Goal: Obtain resource: Download file/media

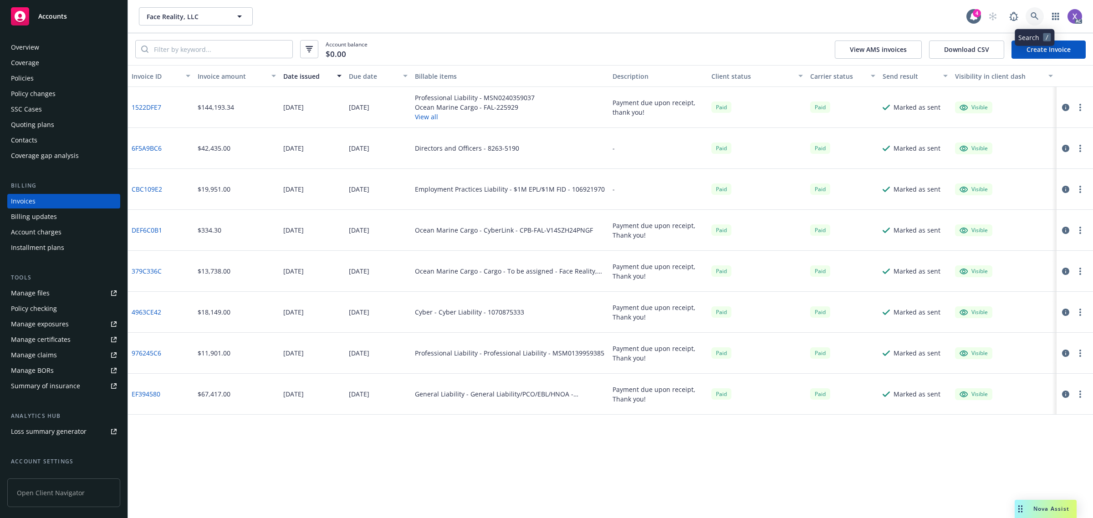
click at [1033, 20] on icon at bounding box center [1035, 16] width 8 height 8
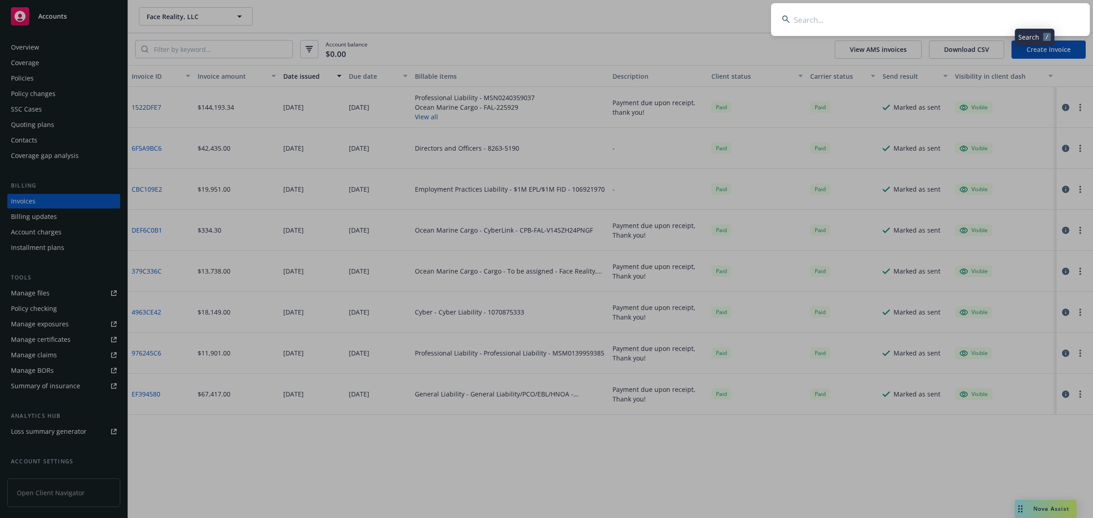
click at [952, 26] on input at bounding box center [930, 19] width 319 height 33
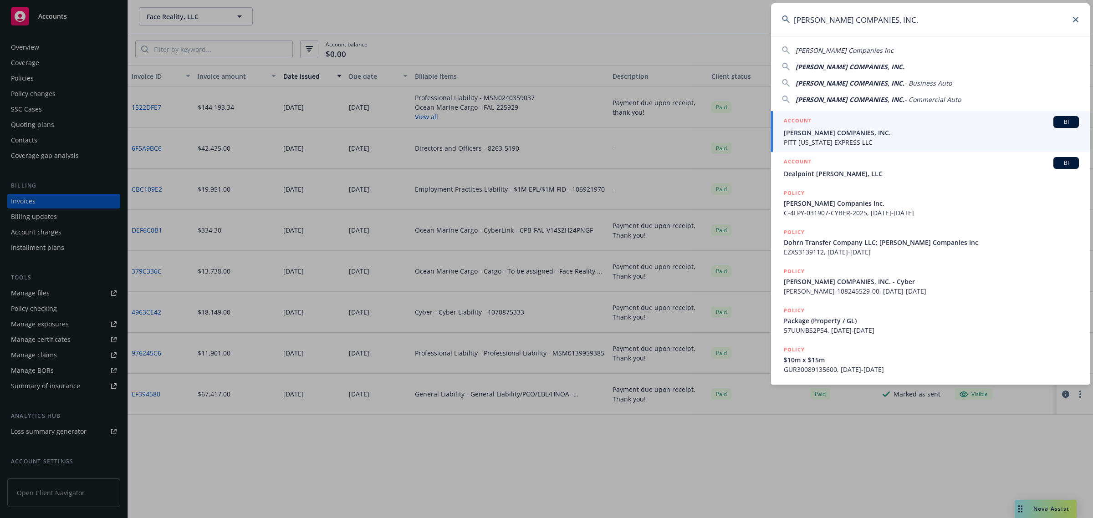
type input "HAMMEL COMPANIES, INC."
click at [850, 137] on span "HAMMEL COMPANIES, INC." at bounding box center [931, 133] width 295 height 10
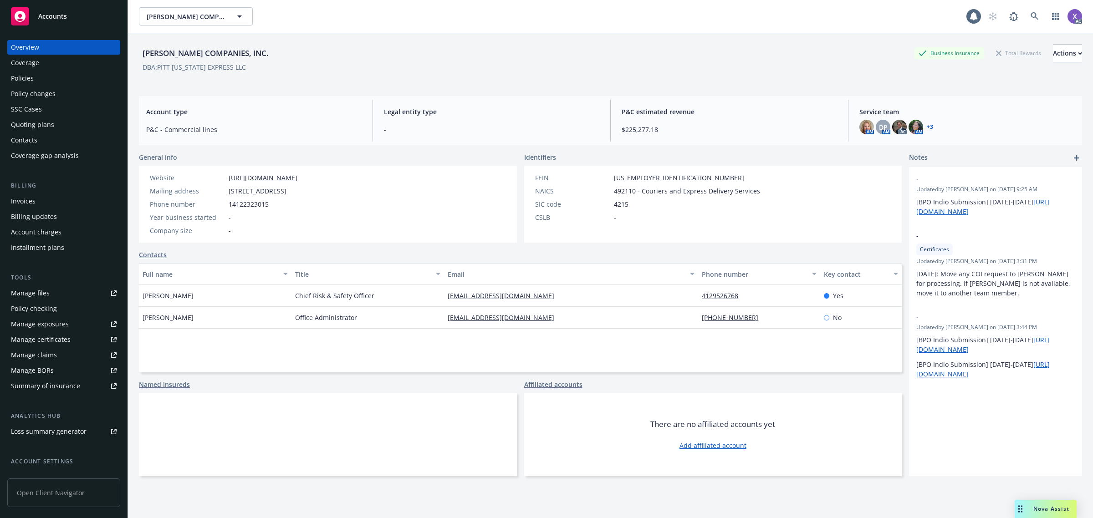
click at [20, 201] on div "Invoices" at bounding box center [23, 201] width 25 height 15
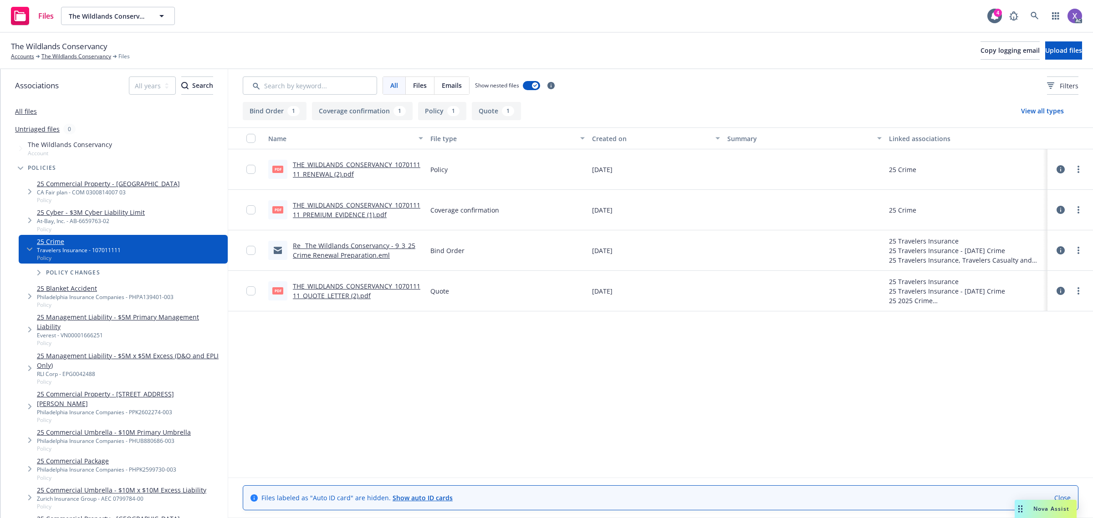
click at [402, 165] on link "THE_WILDLANDS_CONSERVANCY_107011111_RENEWAL (2).pdf" at bounding box center [357, 169] width 128 height 18
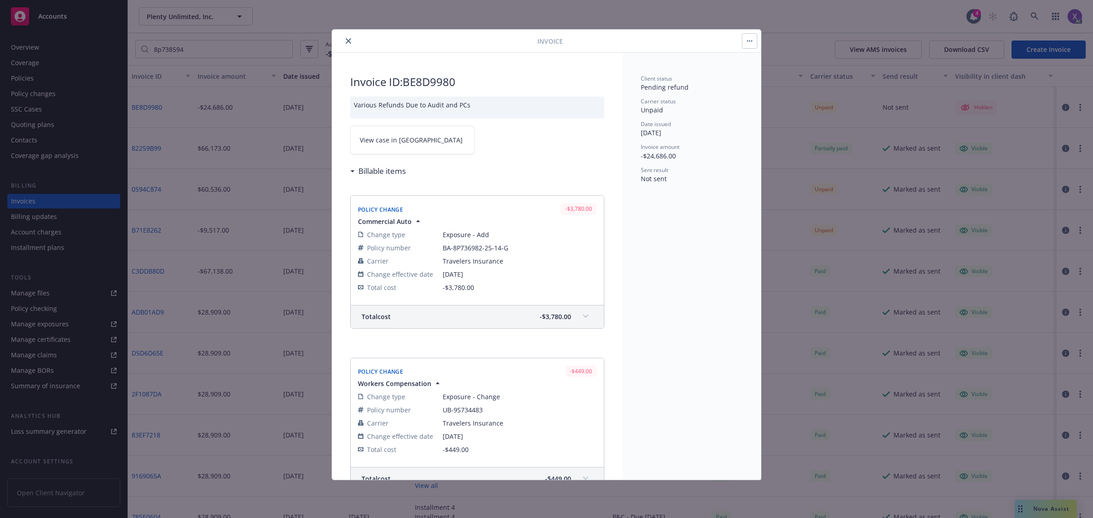
click at [348, 41] on icon "close" at bounding box center [348, 40] width 5 height 5
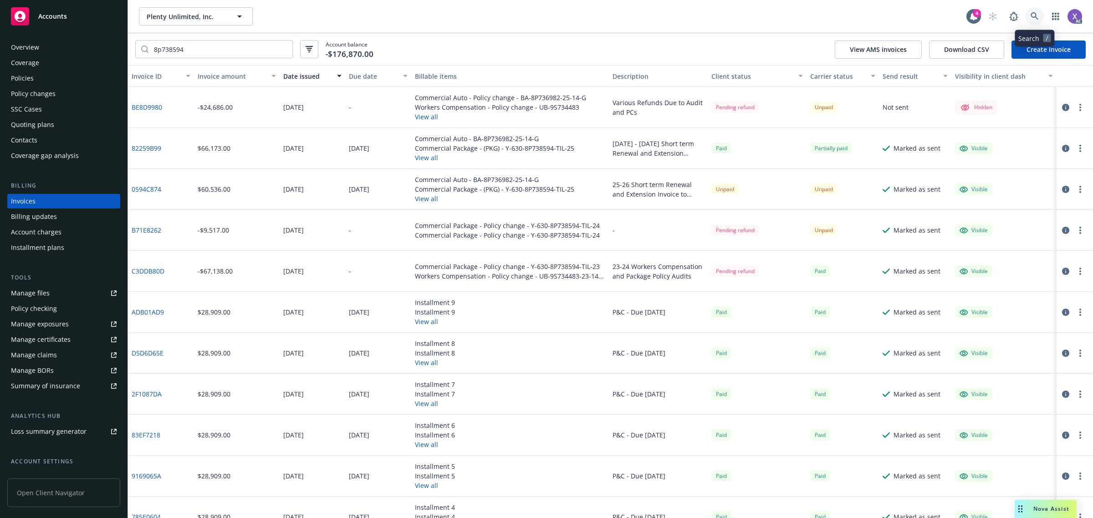
click at [1037, 17] on icon at bounding box center [1035, 16] width 8 height 8
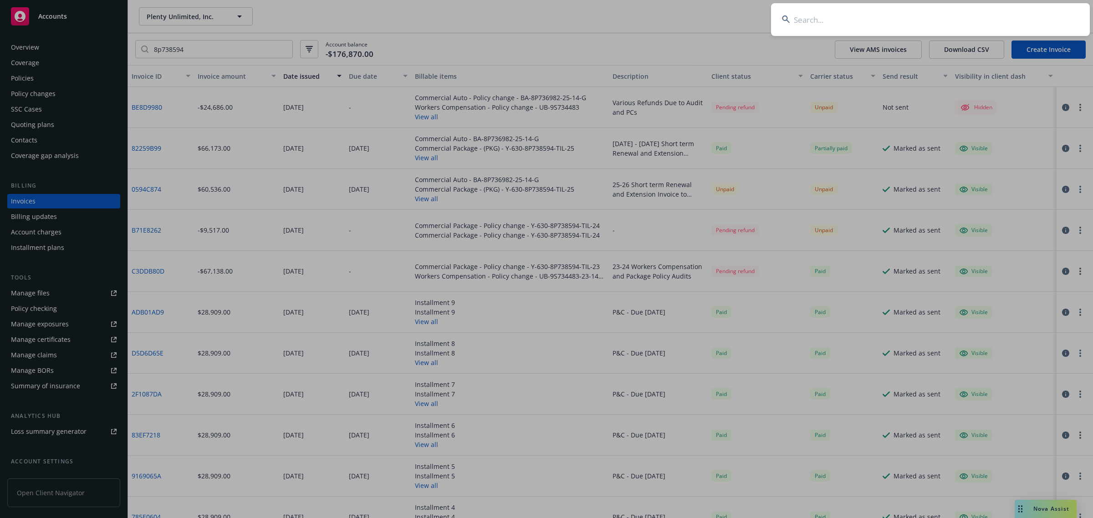
click at [933, 19] on input at bounding box center [930, 19] width 319 height 33
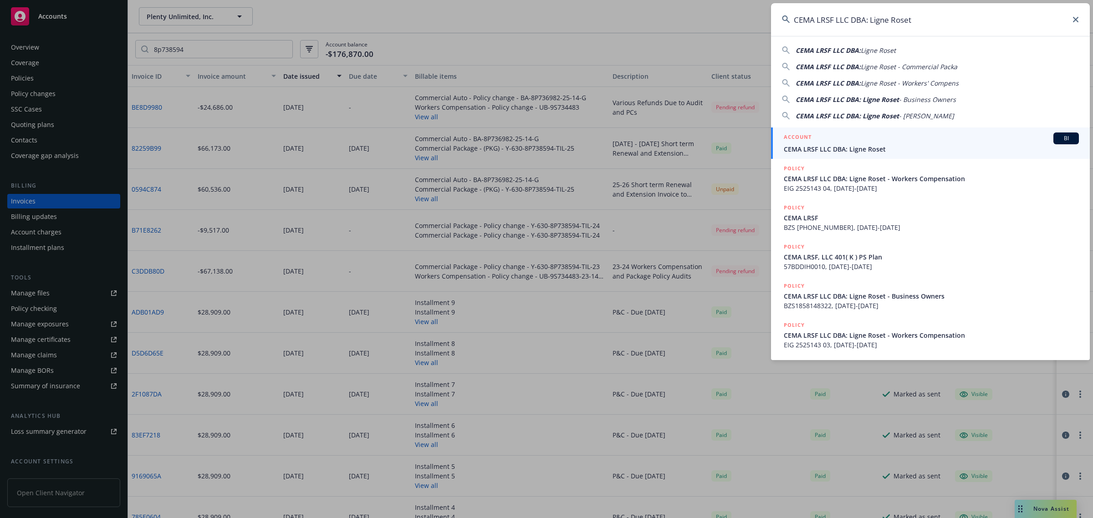
type input "CEMA LRSF LLC DBA: Ligne Roset"
click at [862, 148] on span "CEMA LRSF LLC DBA: Ligne Roset" at bounding box center [931, 149] width 295 height 10
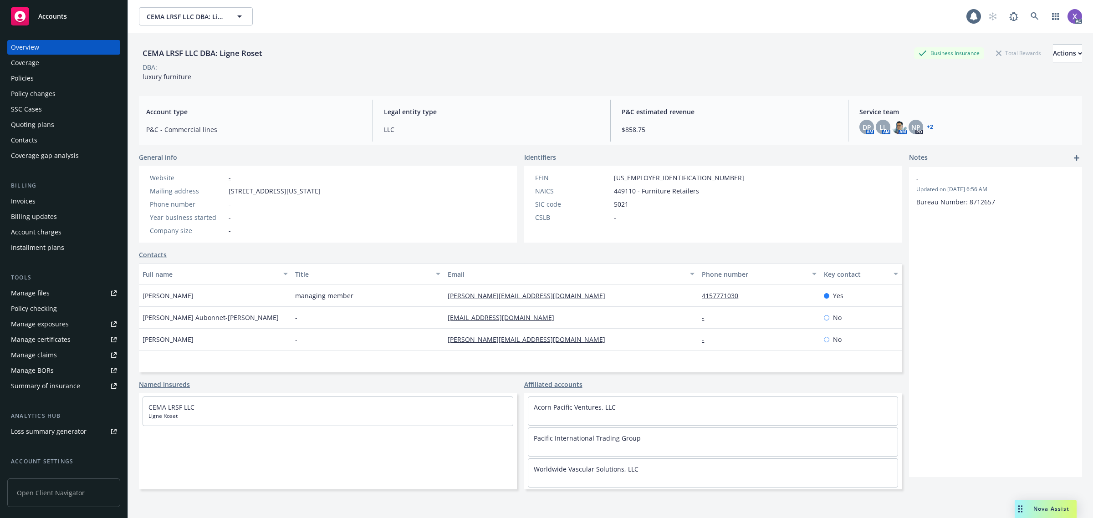
click at [25, 81] on div "Policies" at bounding box center [22, 78] width 23 height 15
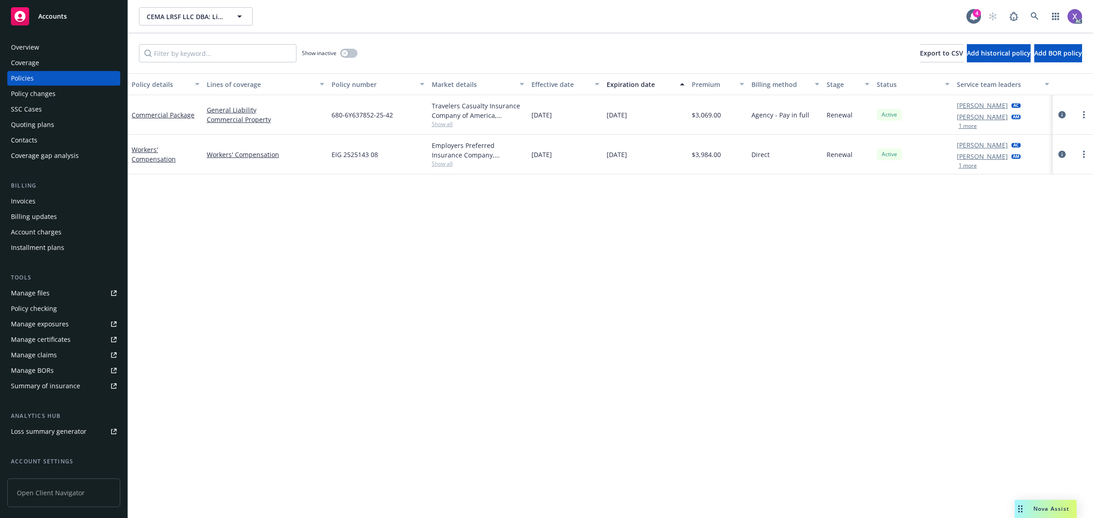
click at [1055, 110] on div at bounding box center [1073, 115] width 40 height 40
click at [1062, 114] on icon "circleInformation" at bounding box center [1062, 114] width 7 height 7
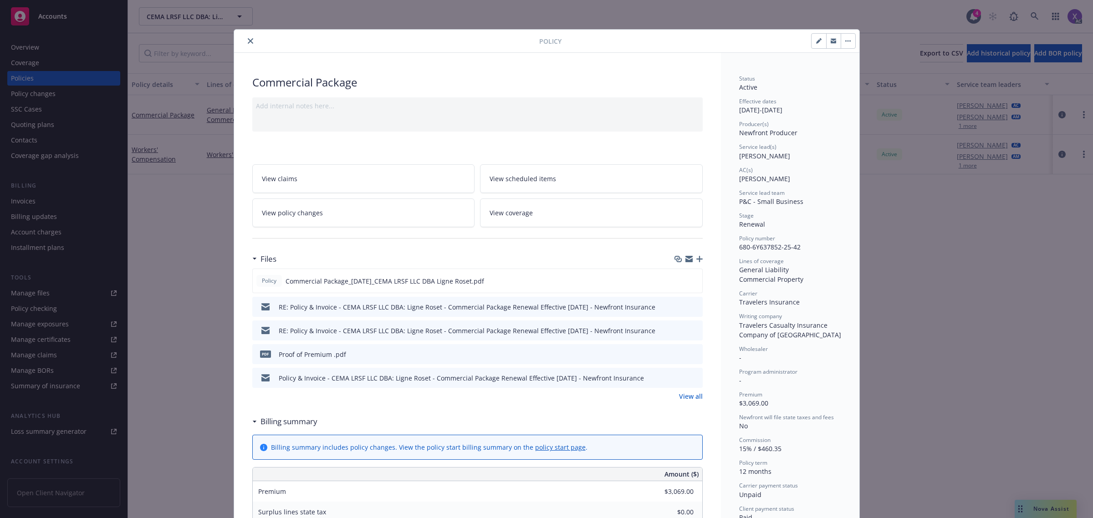
click at [684, 394] on link "View all" at bounding box center [691, 397] width 24 height 10
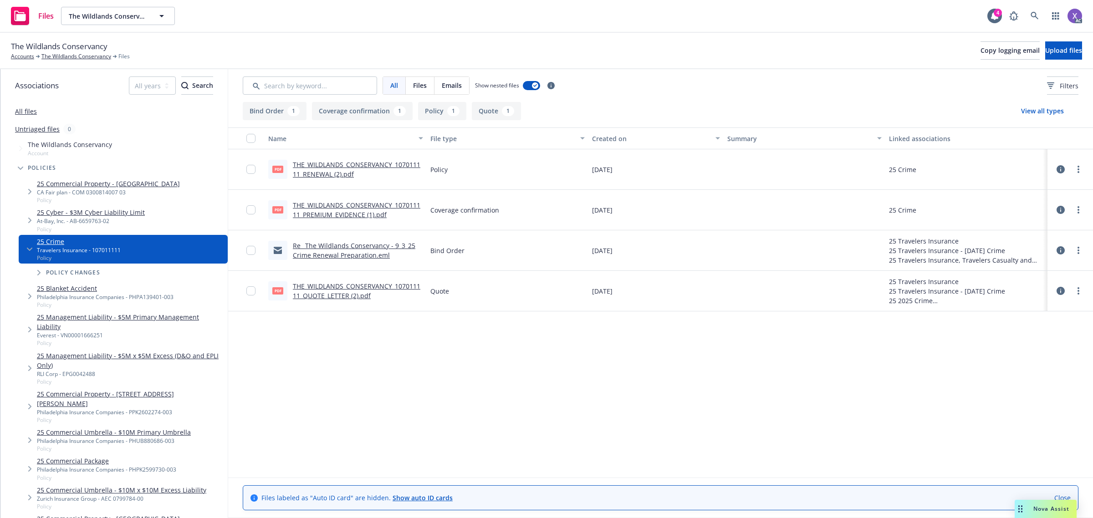
drag, startPoint x: 924, startPoint y: 19, endPoint x: 871, endPoint y: 17, distance: 52.9
click at [924, 19] on div "Files The Wildlands Conservancy The Wildlands Conservancy 4 AC" at bounding box center [546, 16] width 1093 height 33
click at [1039, 14] on link at bounding box center [1035, 16] width 18 height 18
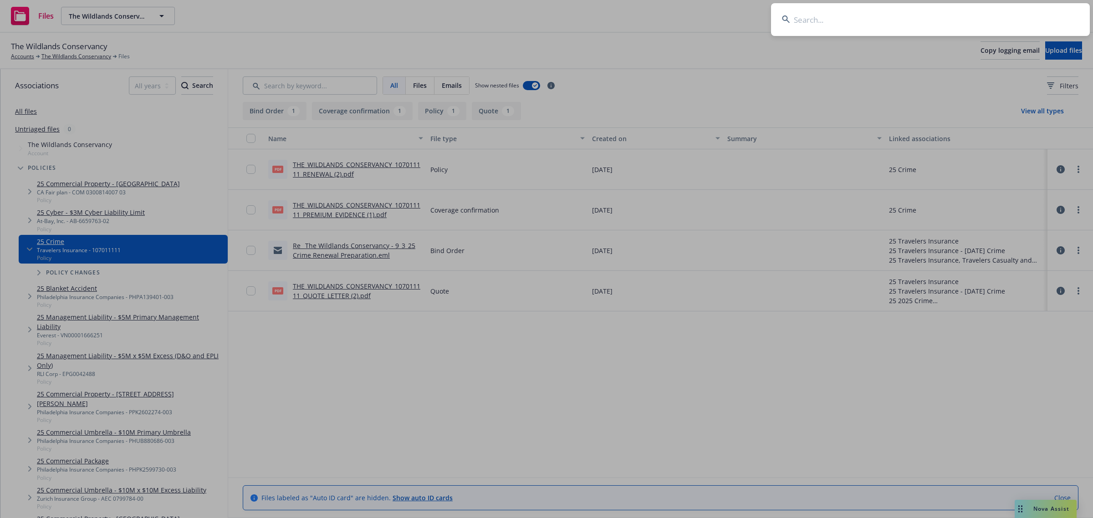
click at [904, 31] on input at bounding box center [930, 19] width 319 height 33
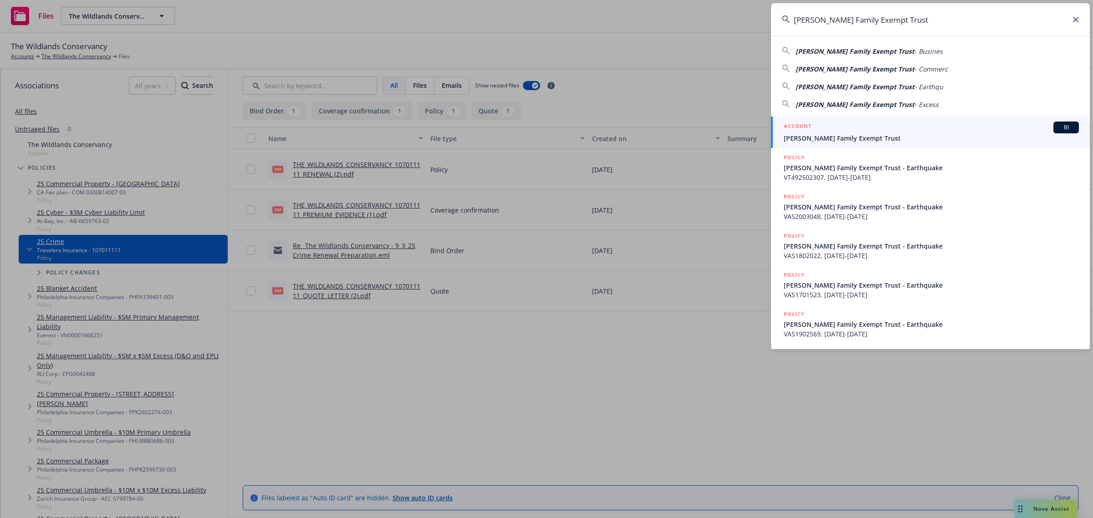
type input "Marilynne B. Hampton Family Exempt Trust"
click at [876, 142] on span "Marilynne B. Hampton Family Exempt Trust" at bounding box center [931, 138] width 295 height 10
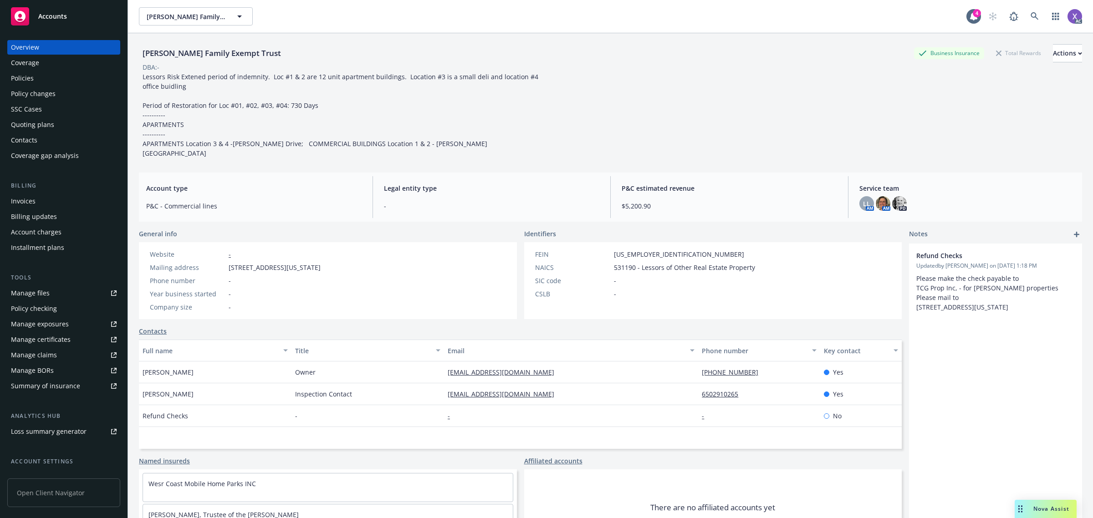
click at [22, 204] on div "Invoices" at bounding box center [23, 201] width 25 height 15
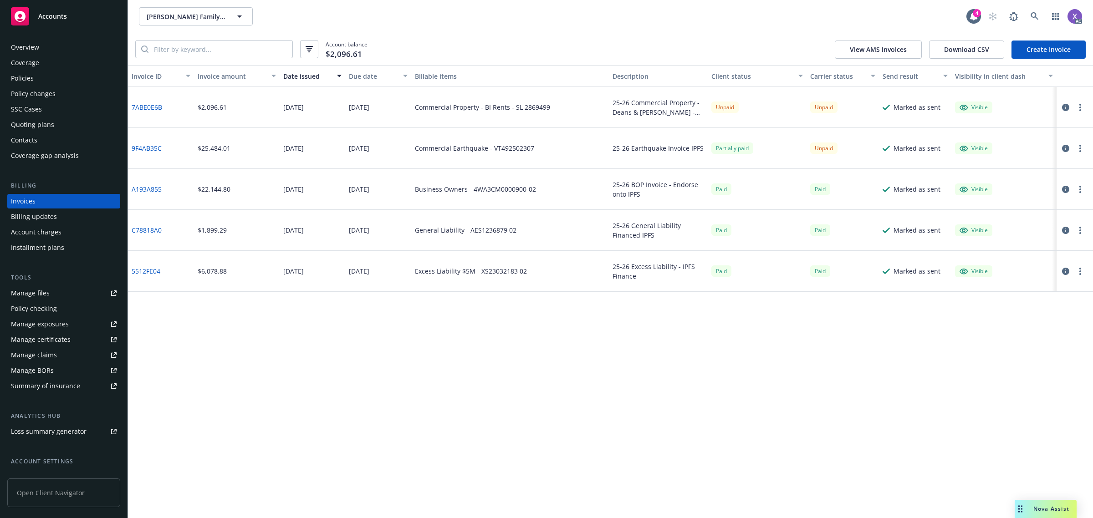
click at [756, 395] on div "Invoice ID Invoice amount Date issued Due date Billable items Description Clien…" at bounding box center [610, 291] width 965 height 453
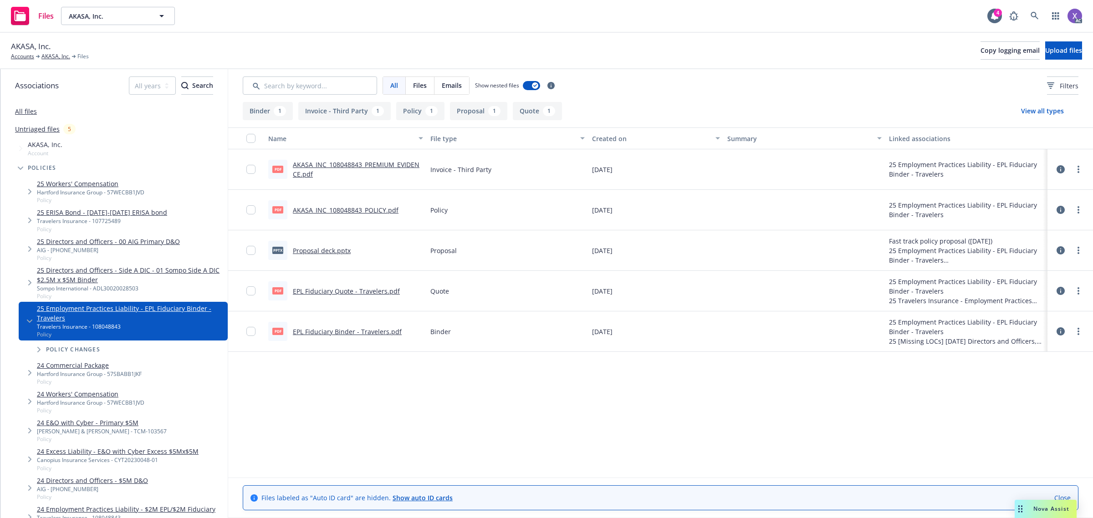
click at [375, 163] on link "AKASA_INC_108048843_PREMIUM_EVIDENCE.pdf" at bounding box center [356, 169] width 127 height 18
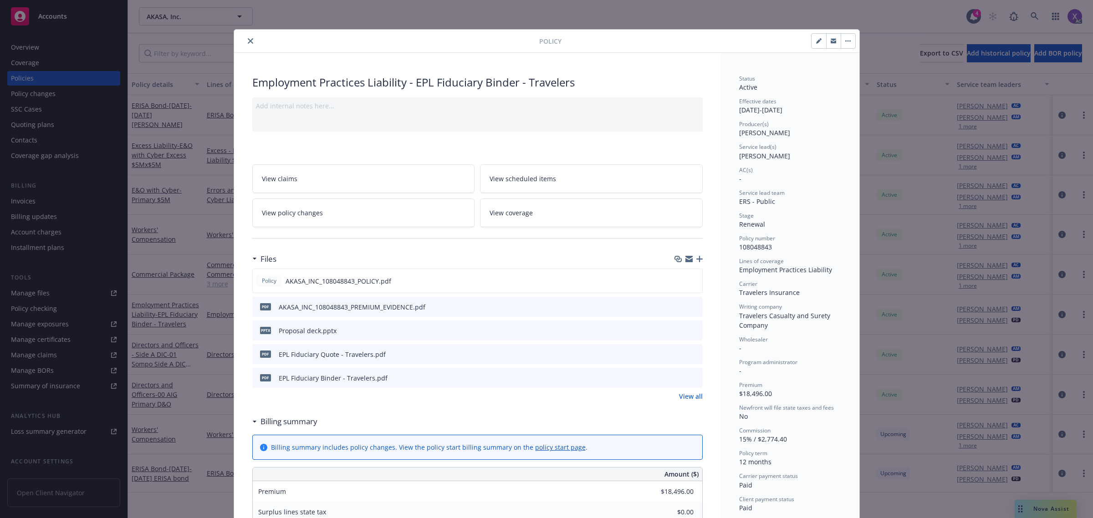
click at [248, 39] on icon "close" at bounding box center [250, 40] width 5 height 5
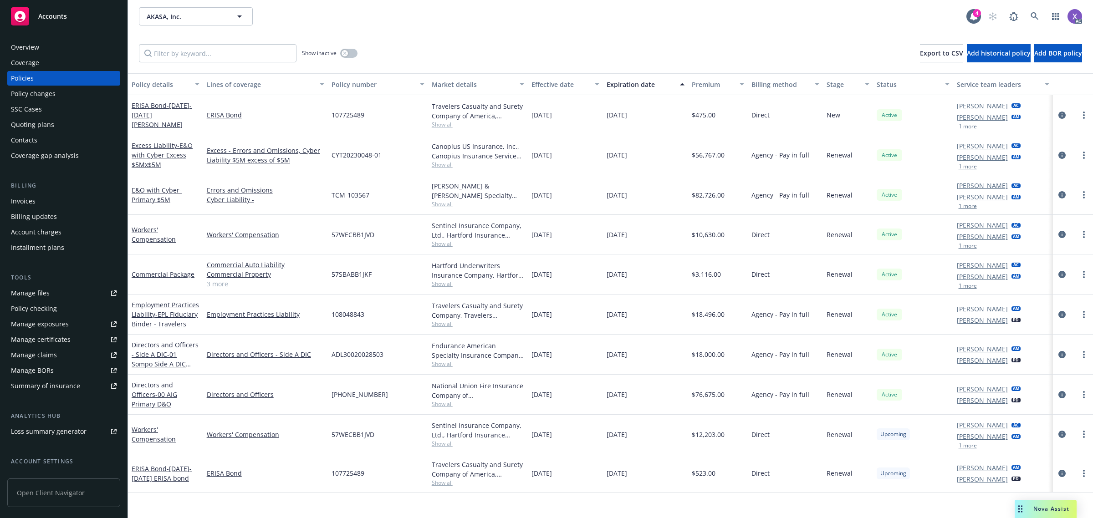
click at [35, 205] on div "Invoices" at bounding box center [23, 201] width 25 height 15
click at [23, 203] on div "Invoices" at bounding box center [23, 201] width 25 height 15
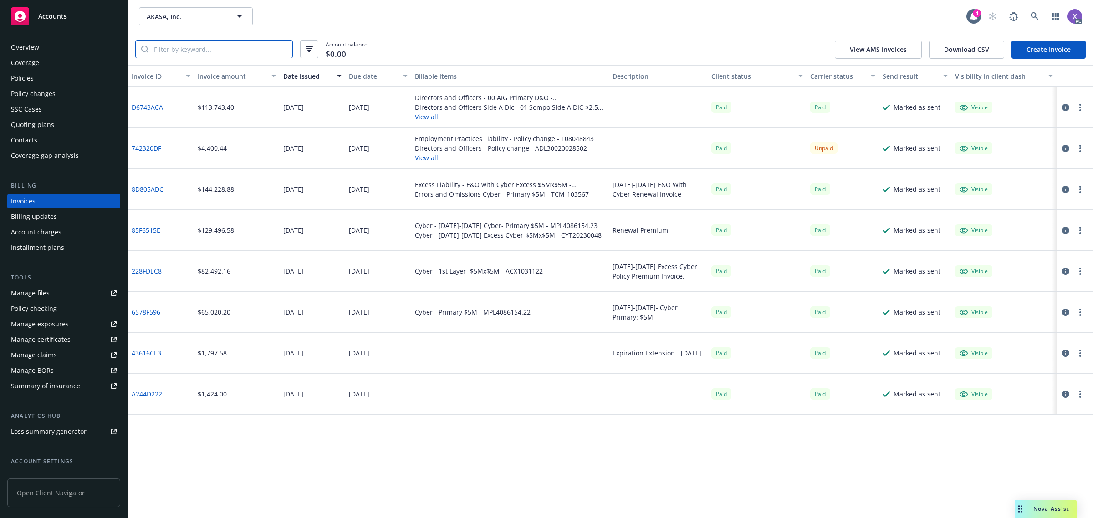
click at [210, 51] on input "search" at bounding box center [220, 49] width 144 height 17
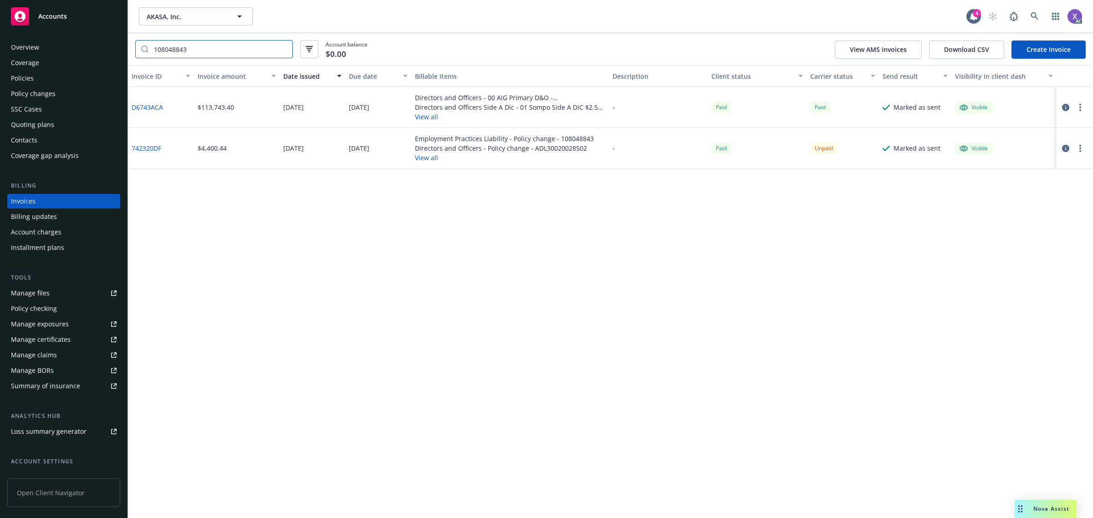
type input "108048843"
click at [142, 108] on link "D6743ACA" at bounding box center [147, 107] width 31 height 10
click at [151, 148] on link "742320DF" at bounding box center [147, 148] width 30 height 10
click at [1035, 14] on icon at bounding box center [1035, 16] width 8 height 8
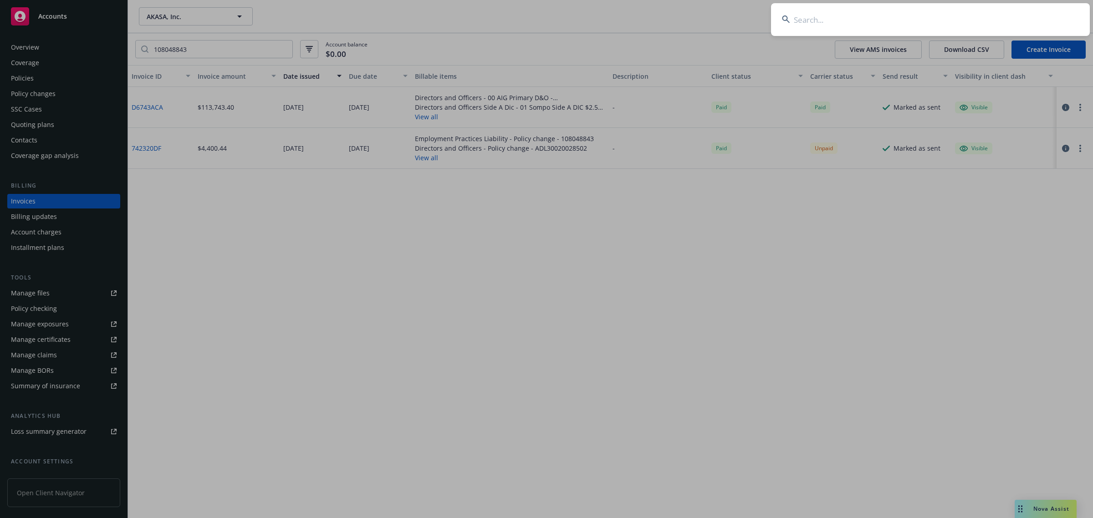
click at [973, 15] on input at bounding box center [930, 19] width 319 height 33
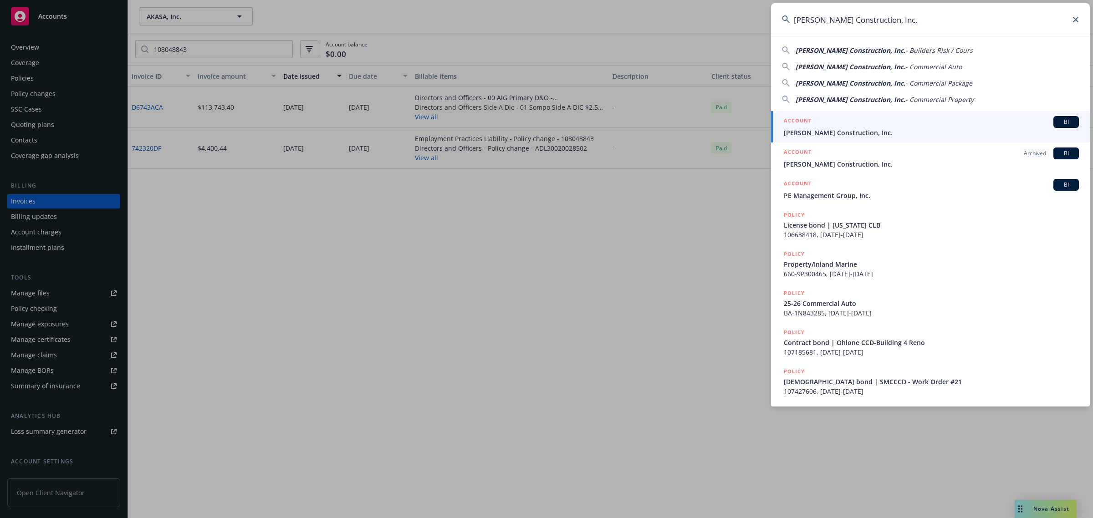
type input "[PERSON_NAME] Construction, Inc."
click at [882, 131] on span "[PERSON_NAME] Construction, Inc." at bounding box center [931, 133] width 295 height 10
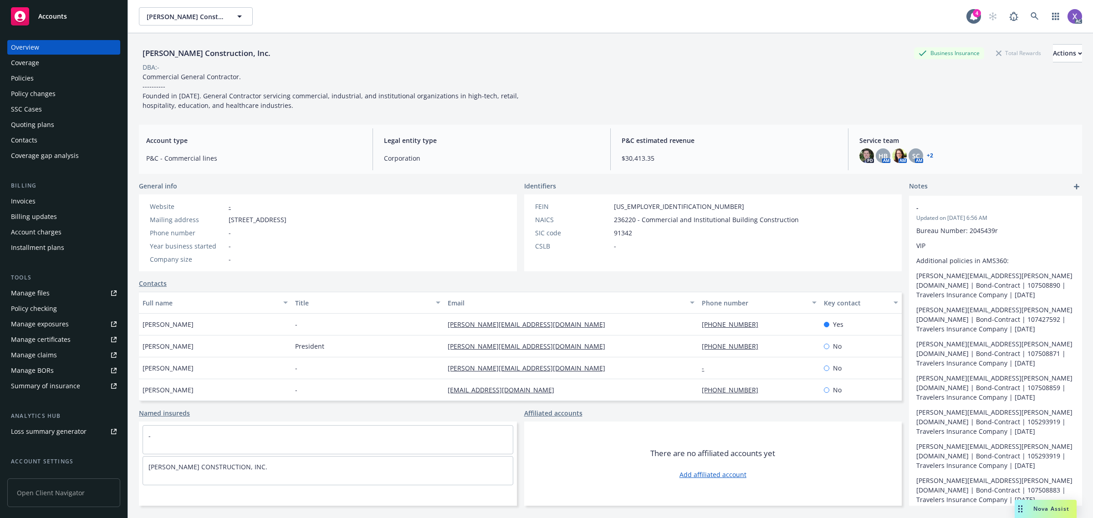
click at [15, 205] on div "Invoices" at bounding box center [23, 201] width 25 height 15
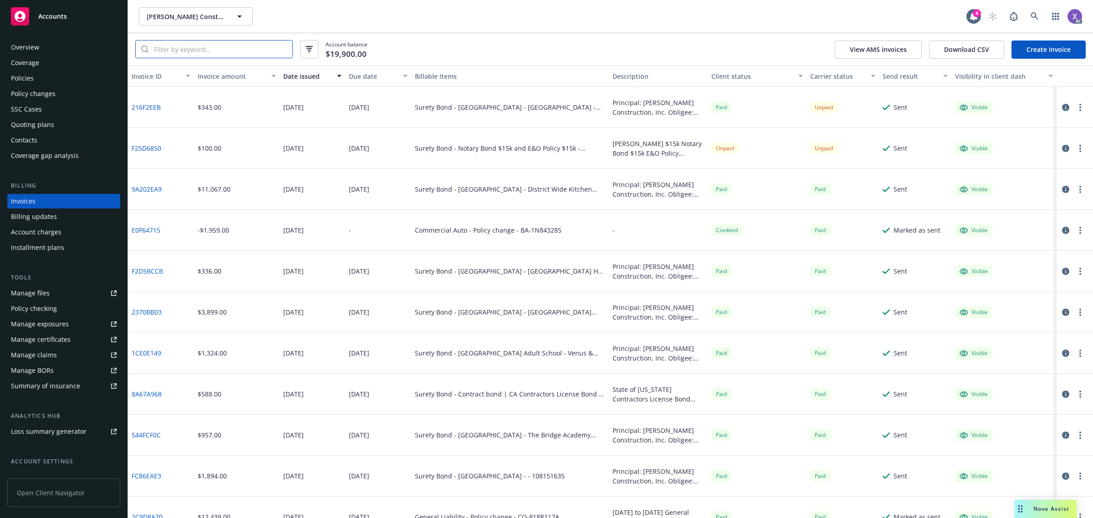
click at [222, 48] on input "search" at bounding box center [220, 49] width 144 height 17
paste input "216F2EEB"
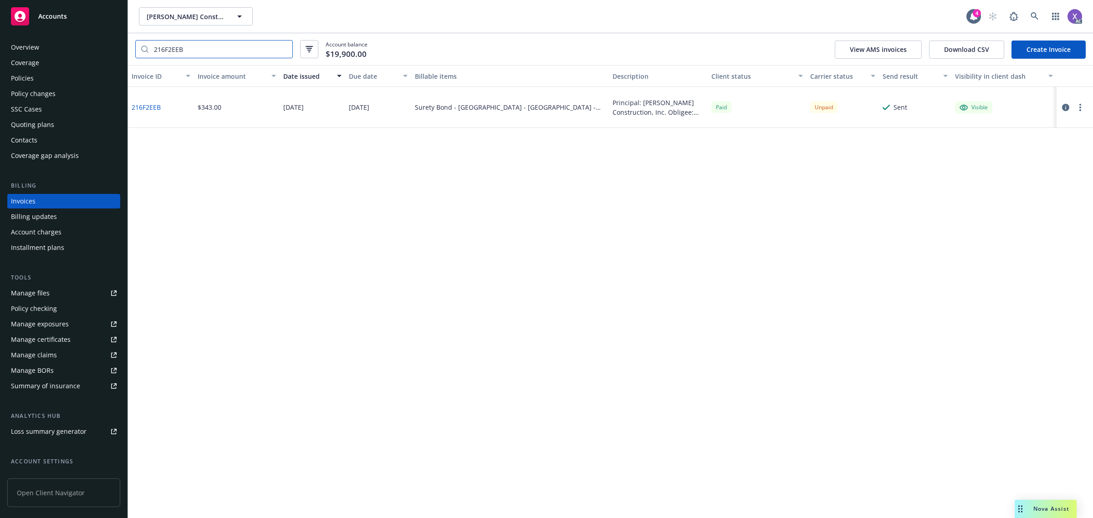
type input "216F2EEB"
click at [26, 77] on div "Policies" at bounding box center [22, 78] width 23 height 15
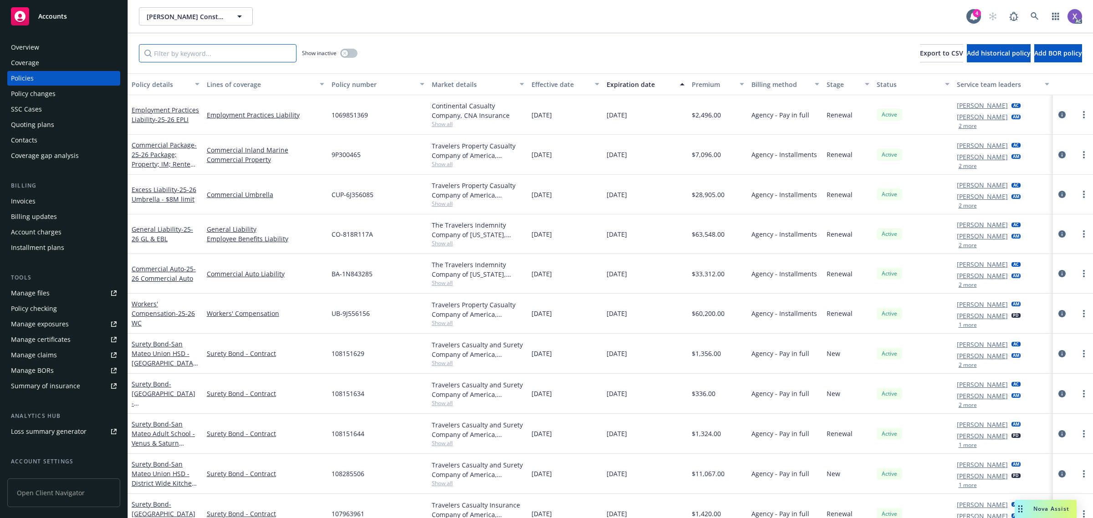
click at [228, 53] on input "Filter by keyword..." at bounding box center [218, 53] width 158 height 18
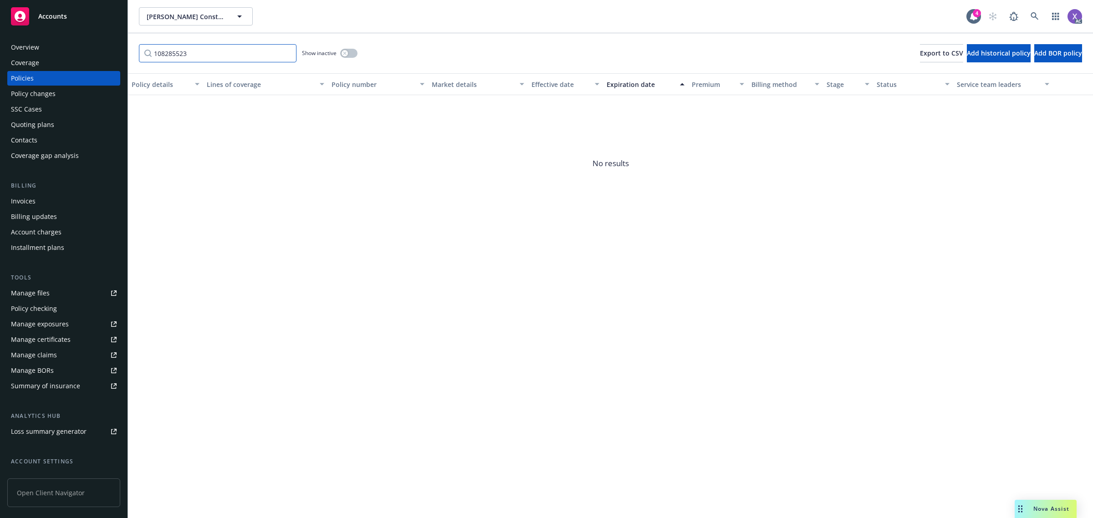
type input "108285523"
click at [355, 55] on button "button" at bounding box center [348, 53] width 17 height 9
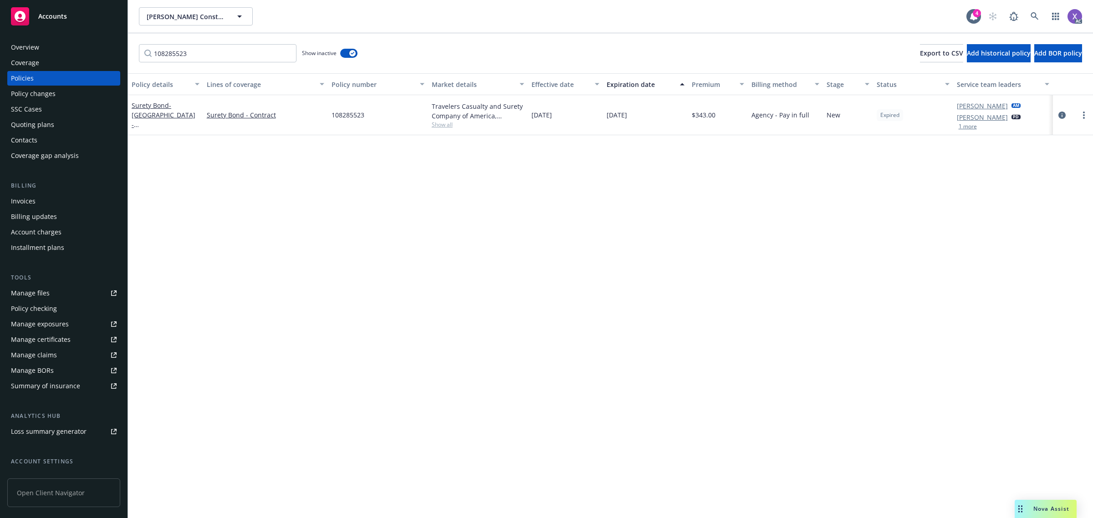
drag, startPoint x: 1062, startPoint y: 115, endPoint x: 1053, endPoint y: 124, distance: 12.9
click at [1062, 115] on icon "circleInformation" at bounding box center [1062, 115] width 7 height 7
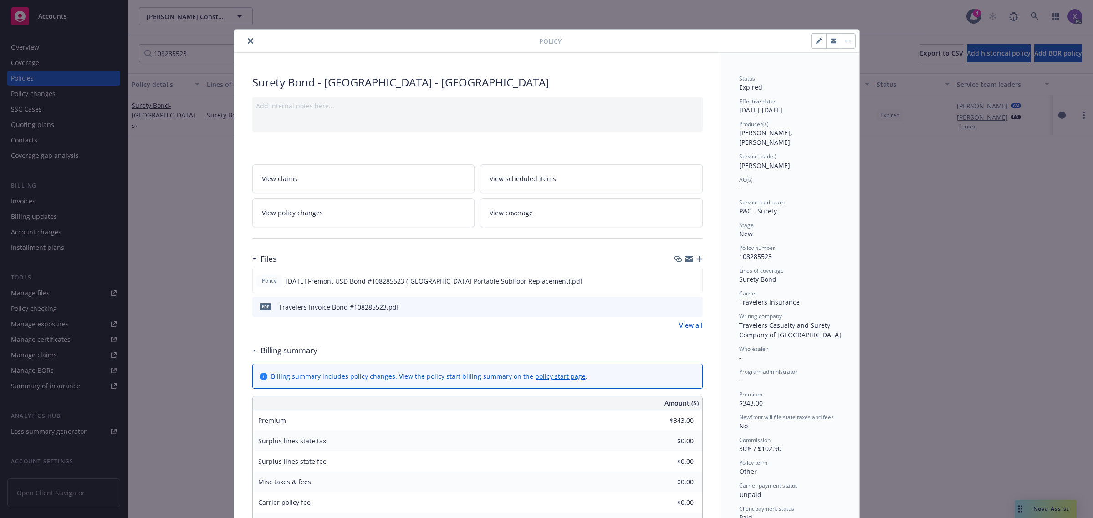
click at [688, 326] on link "View all" at bounding box center [691, 326] width 24 height 10
